Goal: Check status: Check status

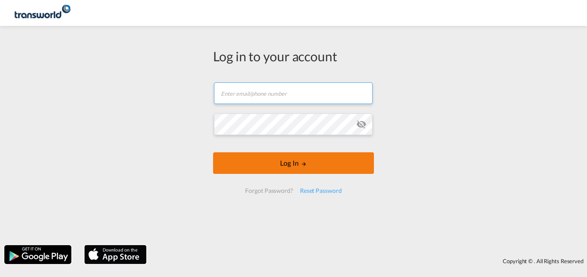
type input "[EMAIL_ADDRESS][PERSON_NAME][DOMAIN_NAME]"
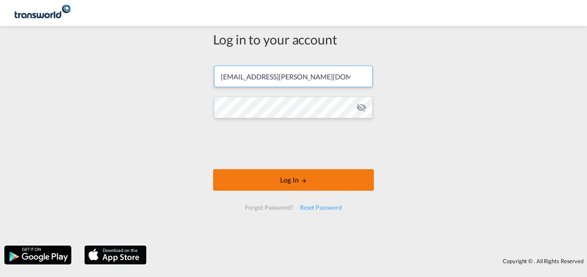
click at [318, 169] on form "[EMAIL_ADDRESS][PERSON_NAME][DOMAIN_NAME] Log In Forgot Password? Reset Password" at bounding box center [293, 138] width 161 height 162
click at [268, 182] on button "Log In" at bounding box center [293, 180] width 161 height 22
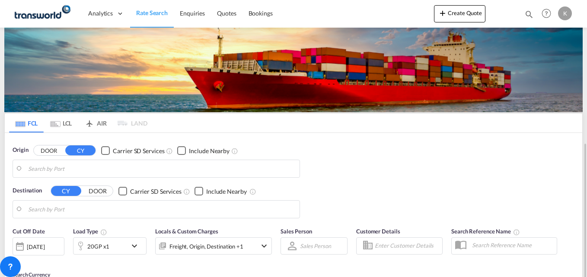
scroll to position [147, 0]
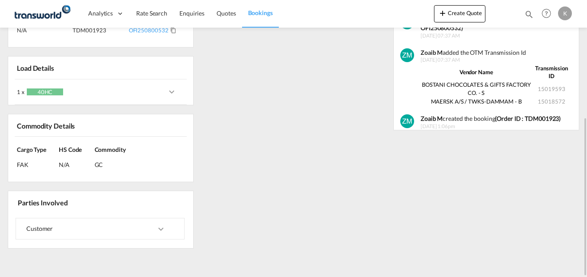
scroll to position [32, 0]
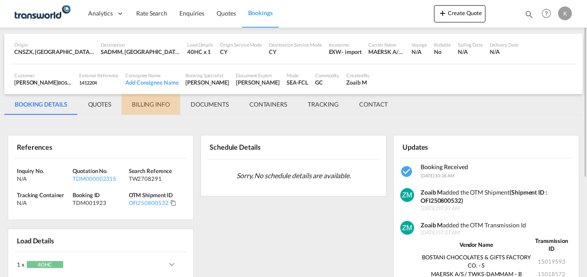
click at [151, 101] on md-tab-item "BILLING INFO" at bounding box center [150, 104] width 59 height 21
